Goal: Transaction & Acquisition: Book appointment/travel/reservation

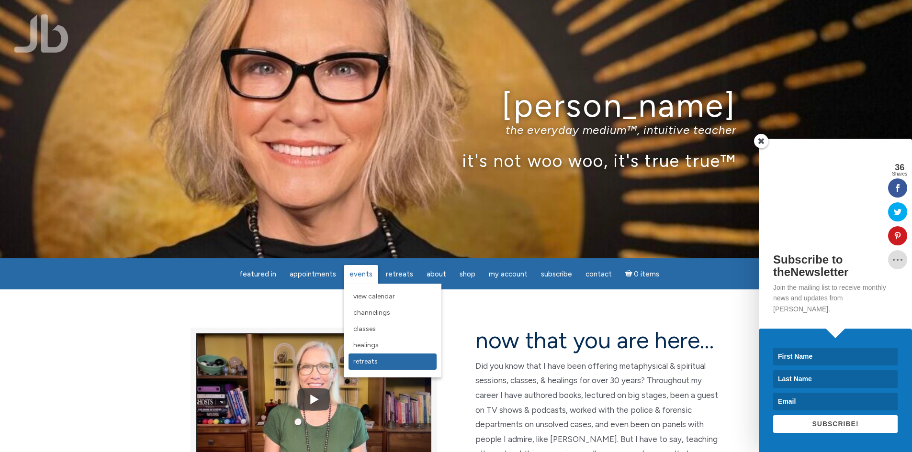
click at [363, 360] on span "Retreats" at bounding box center [365, 362] width 24 height 8
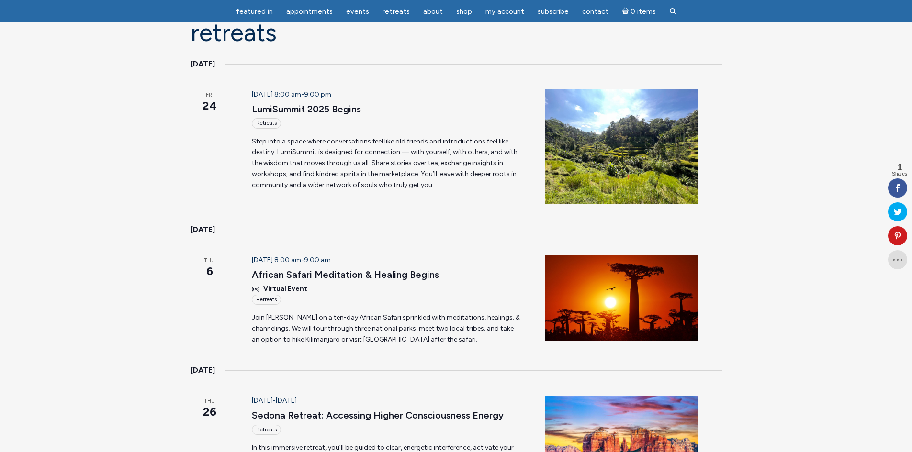
scroll to position [144, 0]
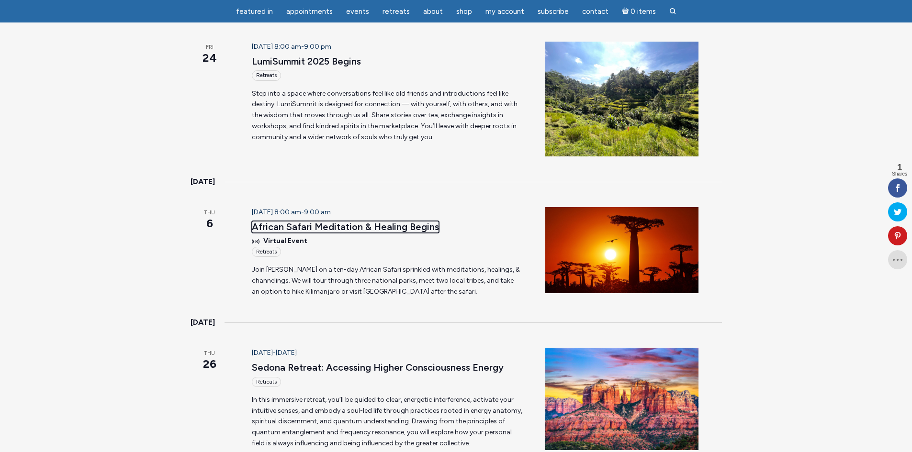
click at [267, 221] on link "African Safari Meditation & Healing Begins" at bounding box center [345, 227] width 187 height 12
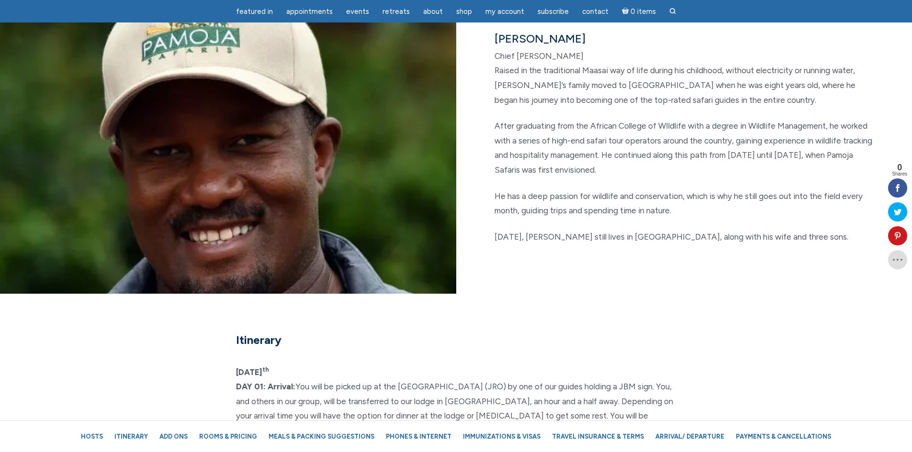
scroll to position [1723, 0]
